Goal: Information Seeking & Learning: Learn about a topic

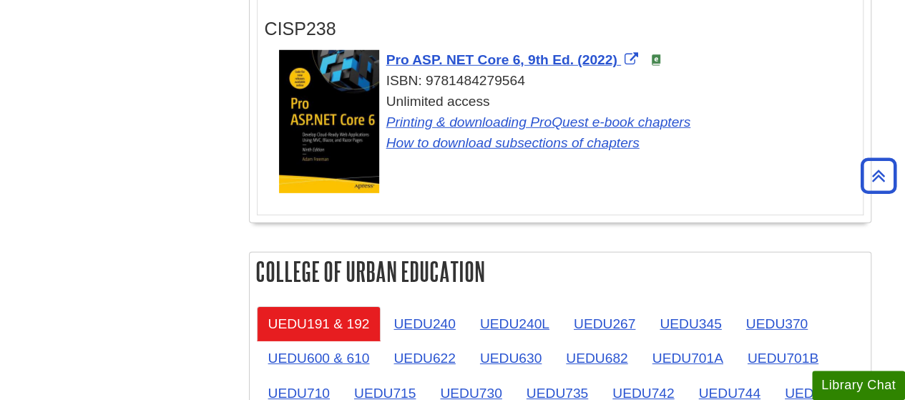
scroll to position [2288, 0]
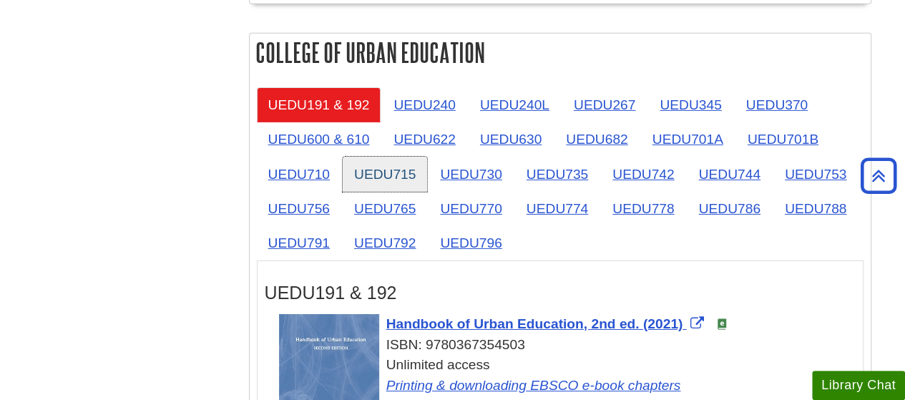
click at [410, 166] on link "UEDU715" at bounding box center [385, 174] width 84 height 35
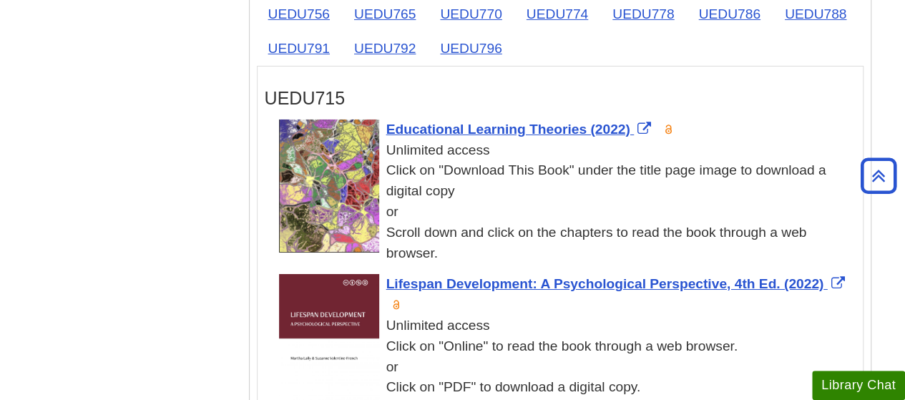
scroll to position [2503, 0]
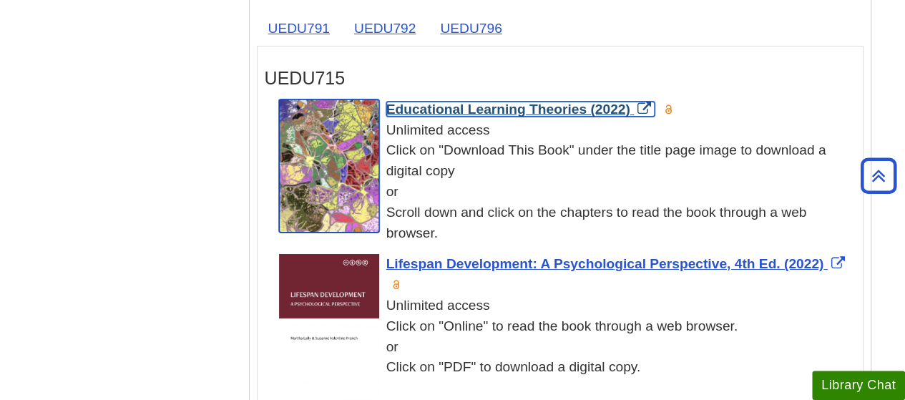
click at [433, 102] on span "Educational Learning Theories (2022)" at bounding box center [508, 109] width 244 height 15
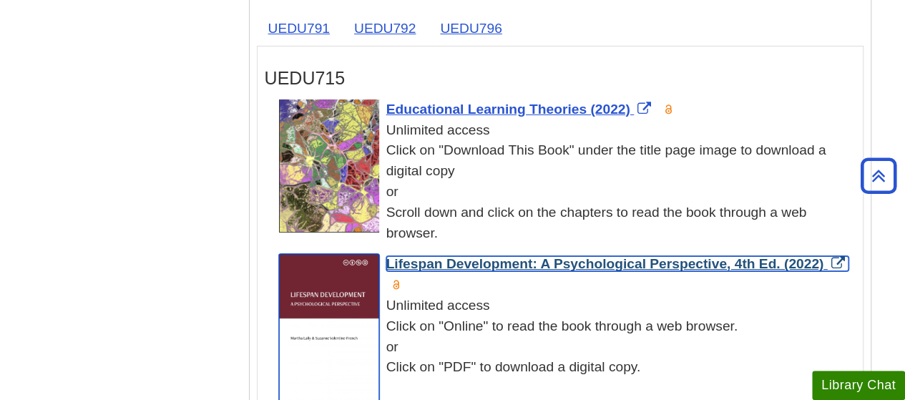
click at [497, 256] on span "Lifespan Development: A Psychological Perspective, 4th Ed. (2022)" at bounding box center [605, 263] width 438 height 15
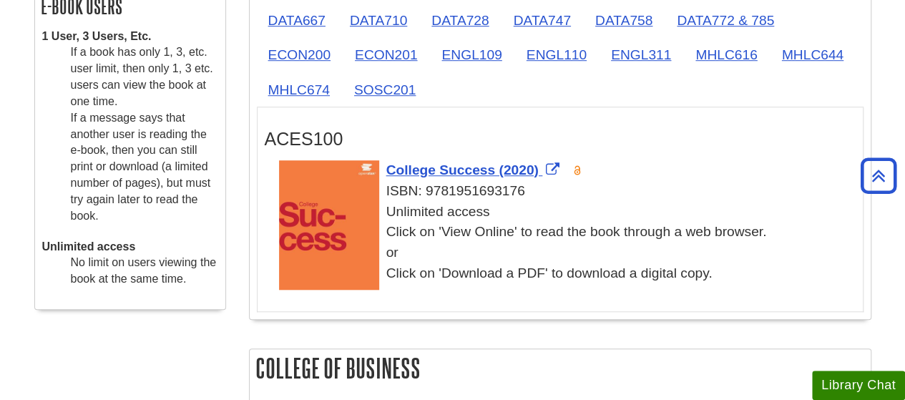
scroll to position [0, 0]
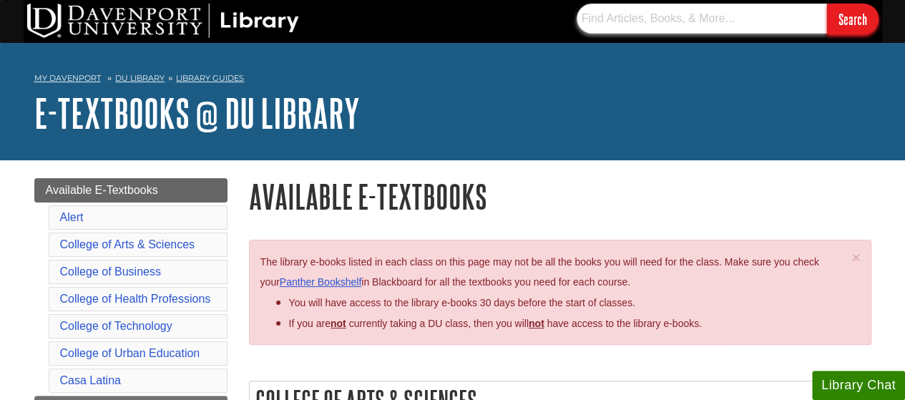
click at [612, 20] on input "text" at bounding box center [701, 19] width 250 height 30
drag, startPoint x: 814, startPoint y: 19, endPoint x: 528, endPoint y: 15, distance: 285.4
click at [528, 15] on div "developmental and educational pyschology for Search" at bounding box center [453, 21] width 858 height 43
drag, startPoint x: 817, startPoint y: 16, endPoint x: 503, endPoint y: 9, distance: 313.3
click at [503, 9] on div "developmental and educational pyschology for Search" at bounding box center [453, 21] width 858 height 43
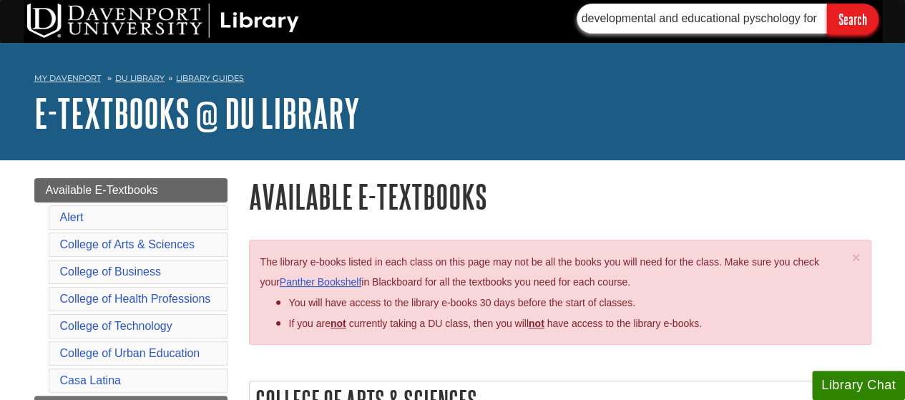
paste input "Developmental and Educational Psychology for Teachers : An Applied Approach"
type input "Developmental and Educational Psychology for Teachers : An Applied Approach"
click at [848, 18] on input "Search" at bounding box center [852, 19] width 51 height 31
